Goal: Task Accomplishment & Management: Manage account settings

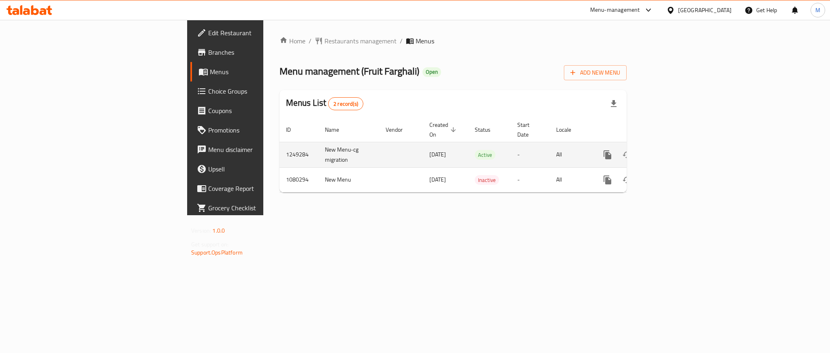
click at [670, 151] on icon "enhanced table" at bounding box center [666, 154] width 7 height 7
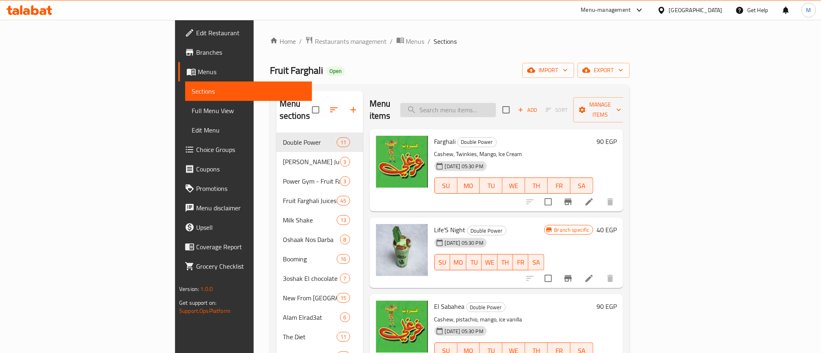
click at [496, 103] on input "search" at bounding box center [448, 110] width 96 height 14
paste input "عرض 3 جراكن 4 لتر"
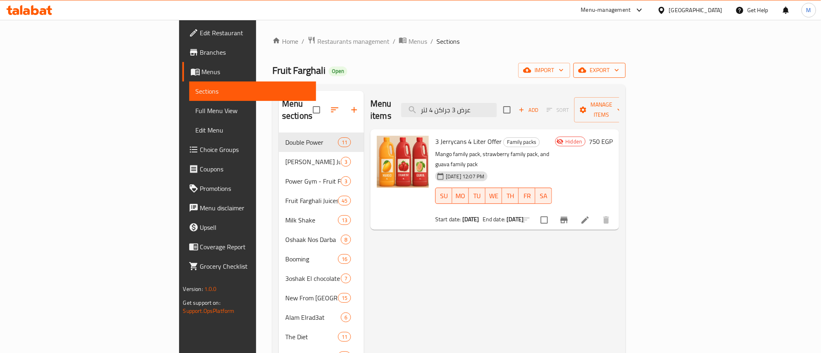
type input "عرض 3 جراكن 4 لتر"
click at [619, 75] on span "export" at bounding box center [599, 70] width 39 height 10
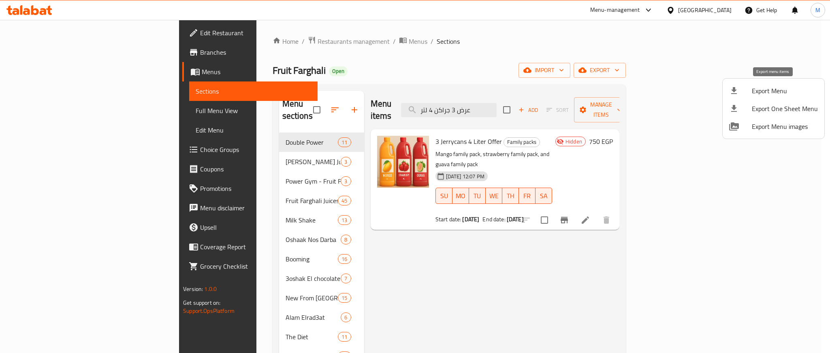
click at [763, 93] on span "Export Menu" at bounding box center [785, 91] width 66 height 10
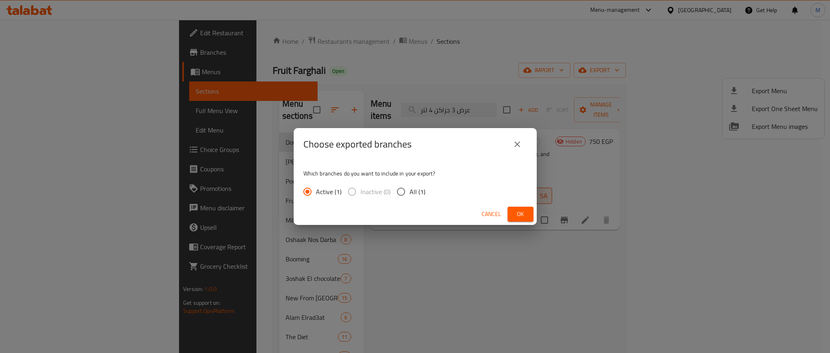
click at [398, 190] on input "All (1)" at bounding box center [401, 191] width 17 height 17
radio input "true"
click at [512, 213] on button "Ok" at bounding box center [521, 214] width 26 height 15
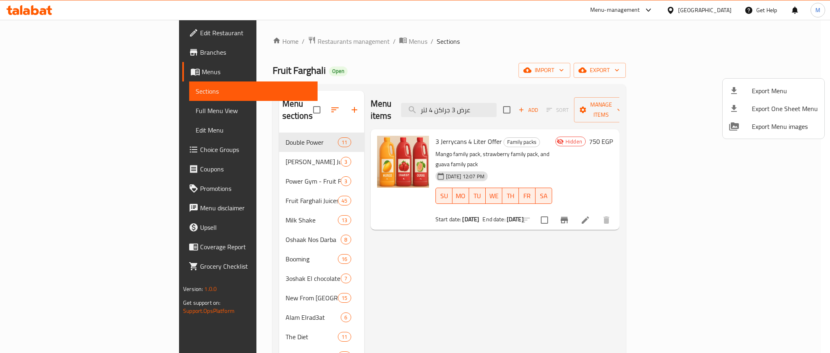
click at [481, 229] on div at bounding box center [415, 176] width 830 height 353
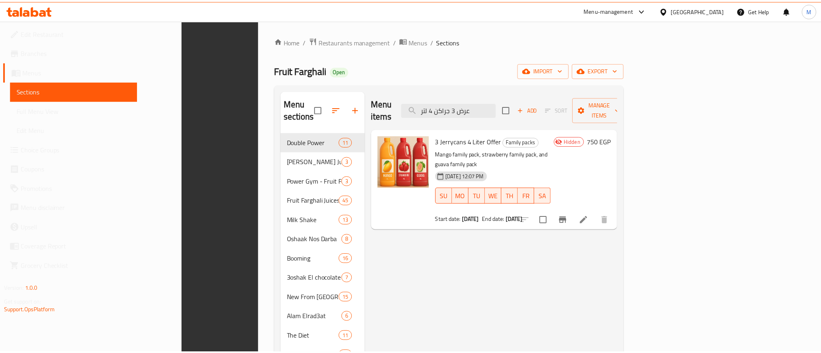
scroll to position [124, 0]
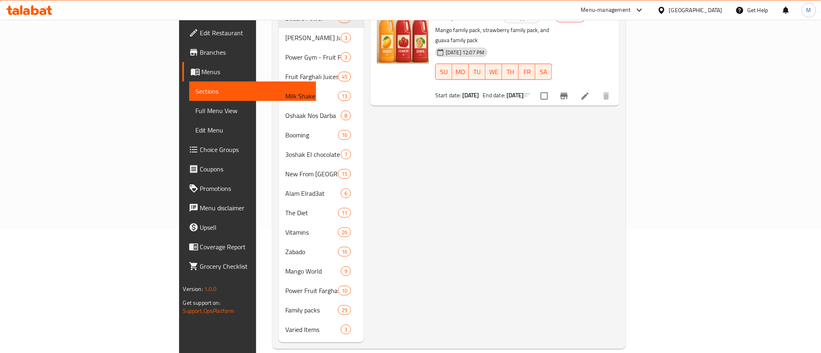
click at [405, 217] on div "Menu items عرض 3 جراكن 4 لتر Add Sort Manage items 3 Jerrycans 4 Liter Offer Fa…" at bounding box center [491, 155] width 255 height 376
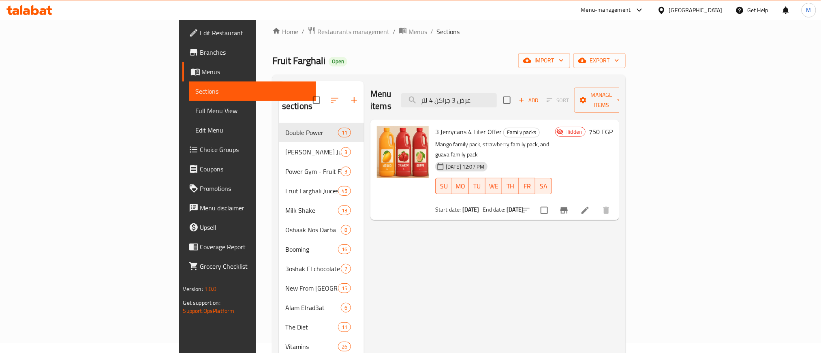
scroll to position [2, 0]
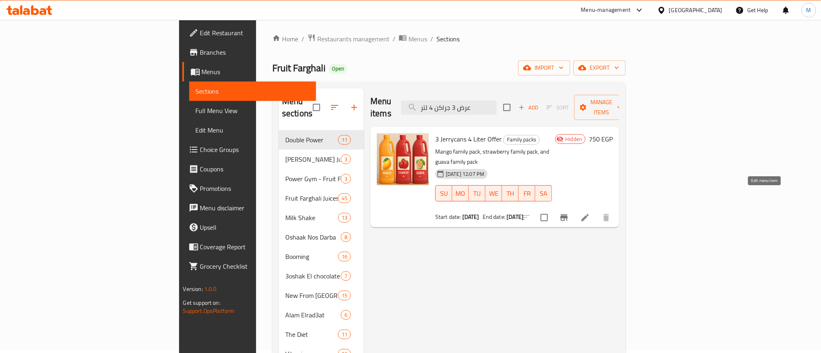
click at [590, 213] on icon at bounding box center [585, 218] width 10 height 10
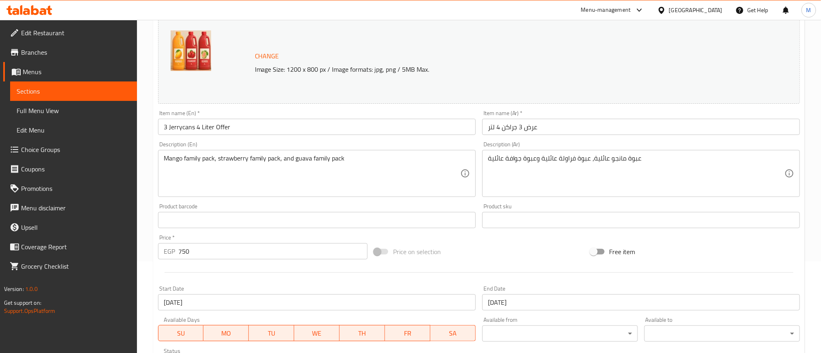
scroll to position [230, 0]
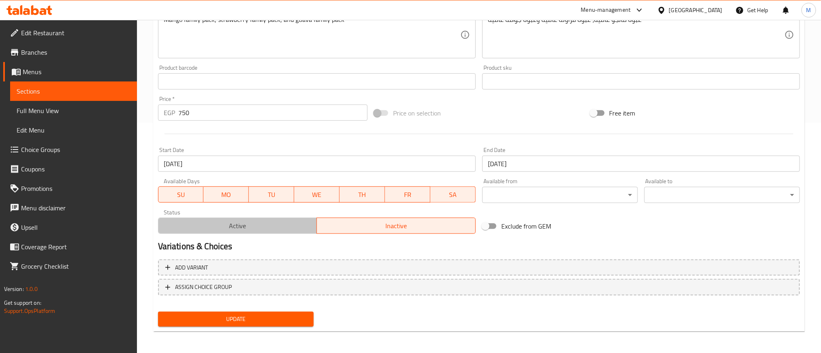
click at [244, 229] on span "Active" at bounding box center [238, 226] width 152 height 12
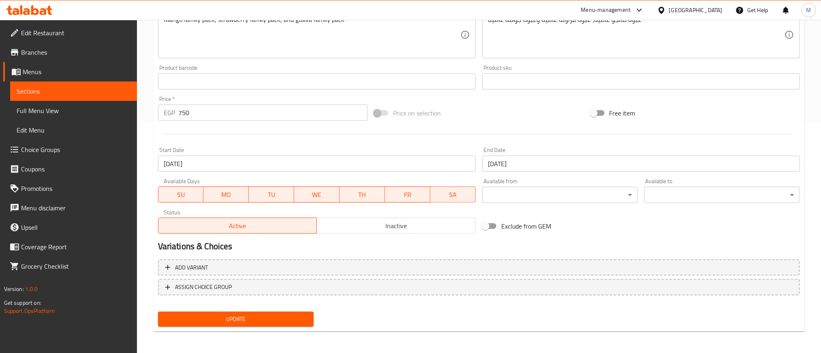
click at [222, 319] on span "Update" at bounding box center [236, 319] width 143 height 10
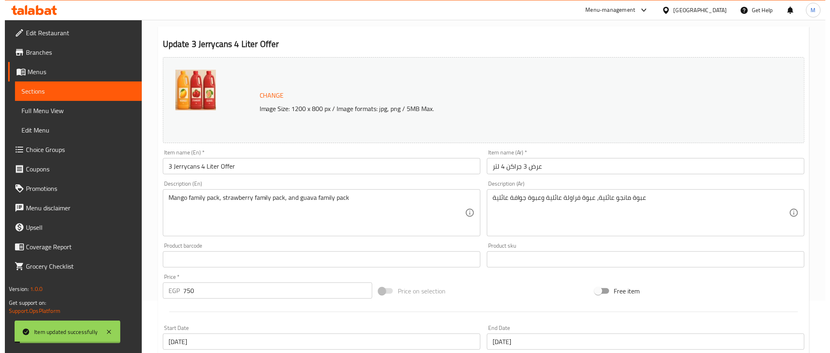
scroll to position [0, 0]
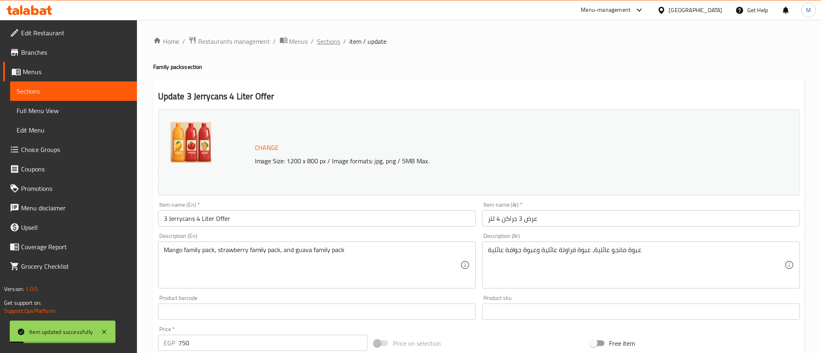
click at [330, 38] on span "Sections" at bounding box center [328, 41] width 23 height 10
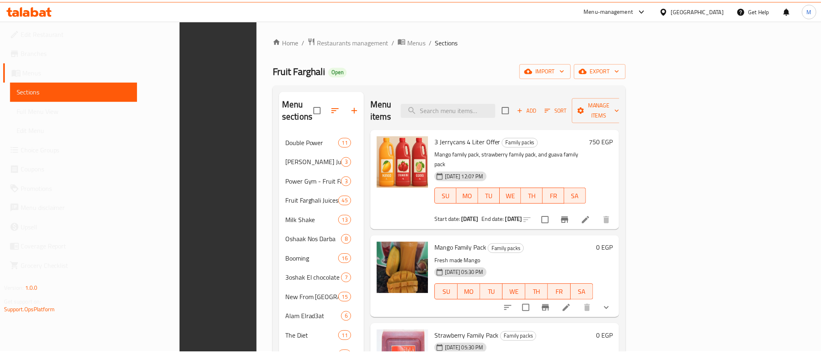
scroll to position [124, 0]
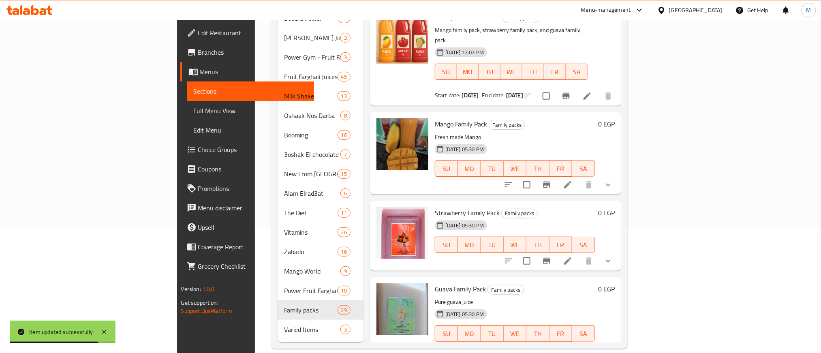
click at [284, 337] on div "Home / Restaurants management / Menus / Sections Fruit Farghali Open import exp…" at bounding box center [449, 130] width 389 height 469
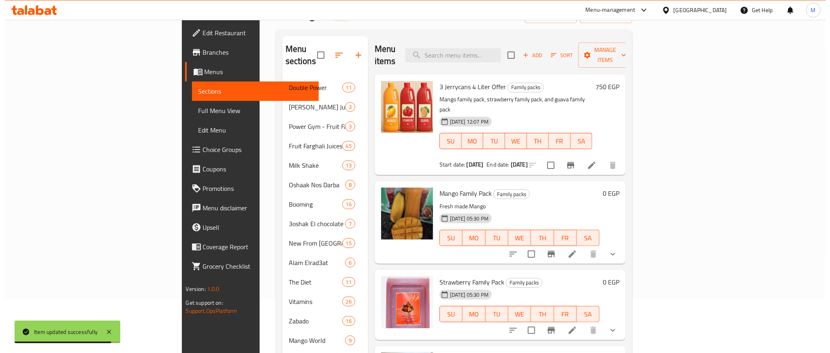
scroll to position [0, 0]
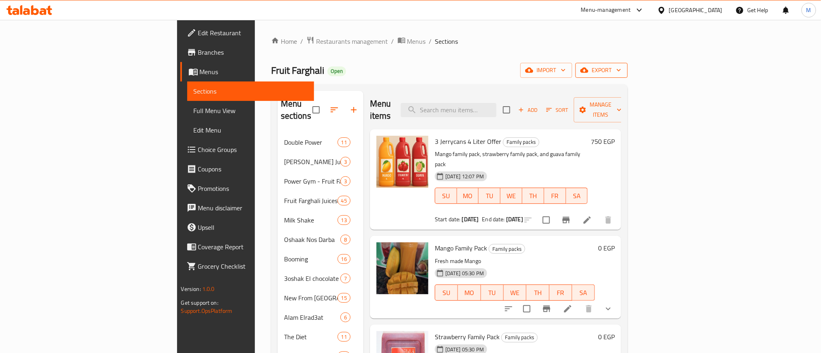
click at [621, 66] on span "export" at bounding box center [601, 70] width 39 height 10
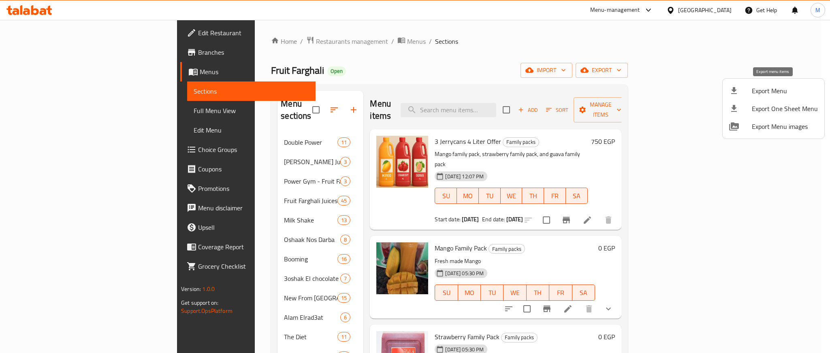
click at [769, 94] on span "Export Menu" at bounding box center [785, 91] width 66 height 10
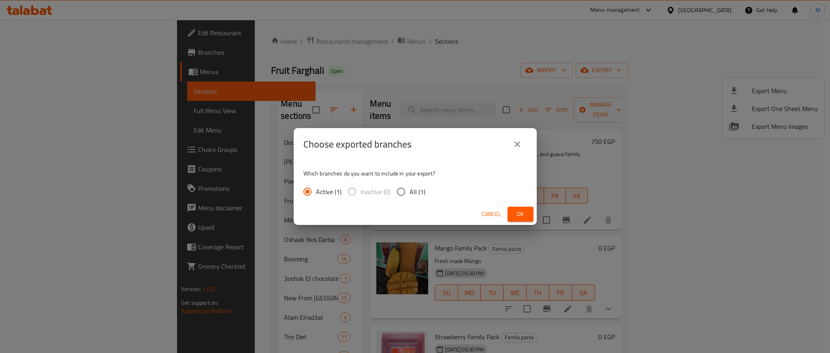
click at [396, 195] on input "All (1)" at bounding box center [401, 191] width 17 height 17
radio input "true"
click at [529, 210] on button "Ok" at bounding box center [521, 214] width 26 height 15
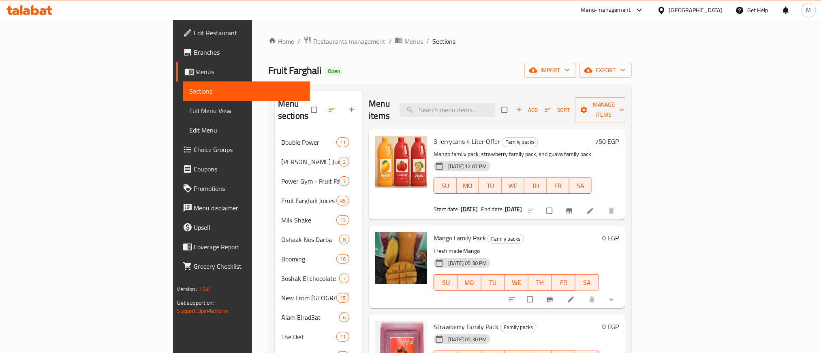
click at [194, 50] on span "Branches" at bounding box center [248, 52] width 109 height 10
